Goal: Task Accomplishment & Management: Complete application form

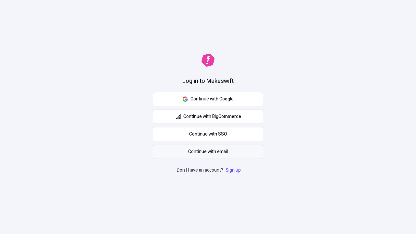
click at [208, 152] on span "Continue with email" at bounding box center [208, 151] width 40 height 7
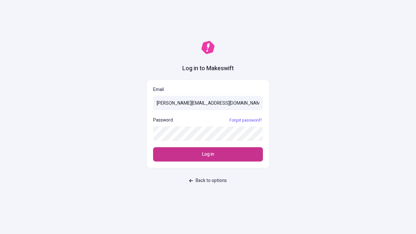
click at [208, 154] on span "Log in" at bounding box center [208, 154] width 12 height 7
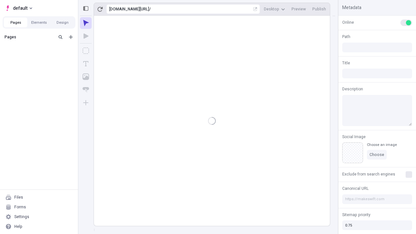
type input "/page"
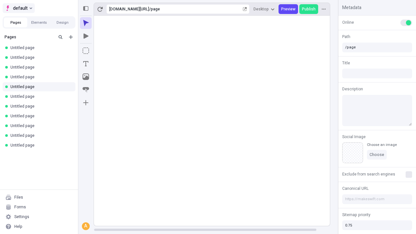
click at [18, 8] on span "default" at bounding box center [20, 8] width 15 height 8
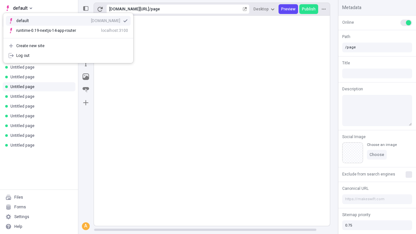
click at [68, 46] on div "Create new site" at bounding box center [72, 45] width 112 height 5
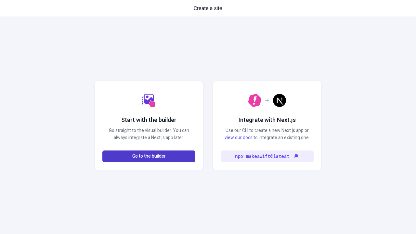
click at [149, 156] on span "Go to the builder" at bounding box center [148, 156] width 33 height 7
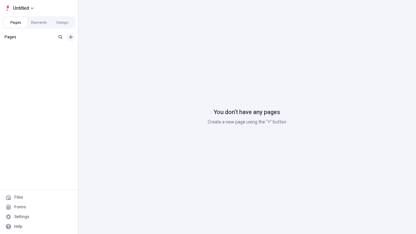
click at [71, 37] on icon "Add new" at bounding box center [71, 37] width 4 height 4
click at [105, 50] on span "Blank page" at bounding box center [109, 50] width 40 height 5
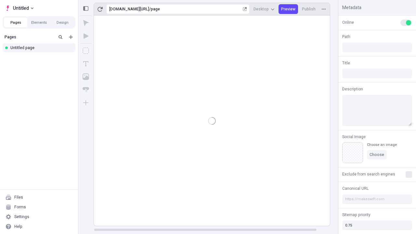
type input "/page"
click at [309, 9] on span "Publish" at bounding box center [309, 8] width 14 height 5
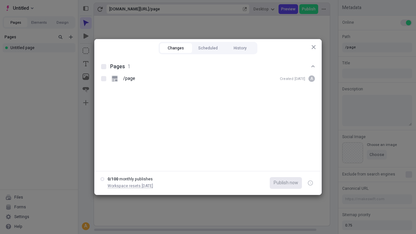
click at [176, 48] on button "Changes" at bounding box center [176, 48] width 32 height 10
click at [104, 67] on div at bounding box center [103, 66] width 5 height 5
checkbox input "true"
click at [310, 183] on icon "button" at bounding box center [311, 183] width 2 height 2
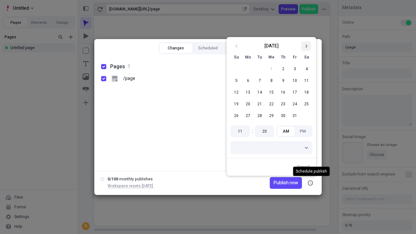
click at [306, 46] on icon "Go to next month" at bounding box center [306, 46] width 4 height 4
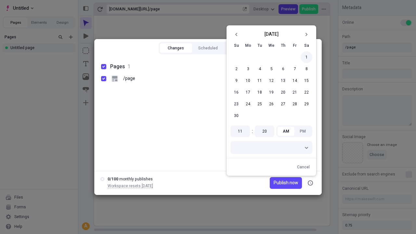
click at [306, 57] on button "1" at bounding box center [306, 57] width 12 height 12
click at [276, 183] on span "Publish on 11/1/2025" at bounding box center [280, 182] width 36 height 7
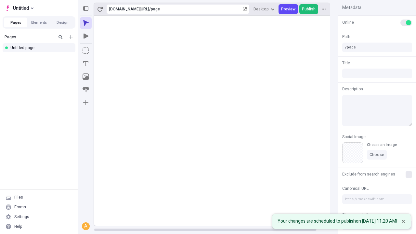
click at [309, 9] on span "Publish" at bounding box center [309, 8] width 14 height 5
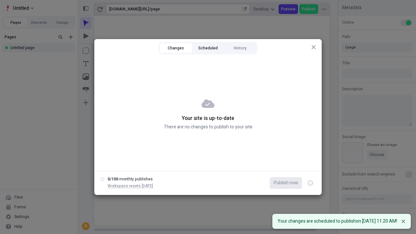
click at [208, 48] on button "Scheduled" at bounding box center [208, 48] width 32 height 10
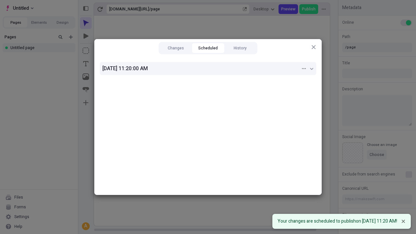
click at [208, 69] on div "11/1/2025, 11:20:00 AM" at bounding box center [201, 69] width 198 height 8
